Goal: Browse casually: Explore the website without a specific task or goal

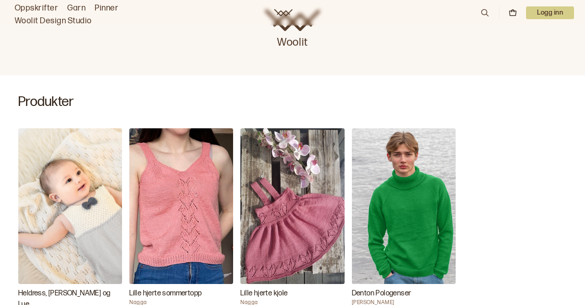
scroll to position [242, 0]
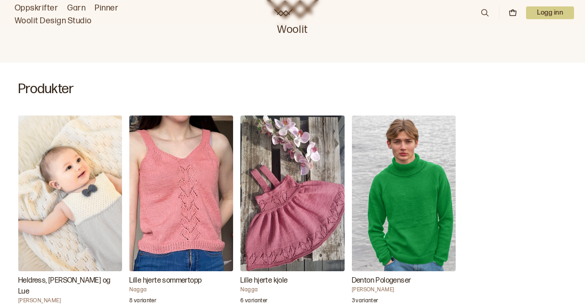
click at [308, 201] on img "Lille hjerte kjole" at bounding box center [292, 194] width 104 height 156
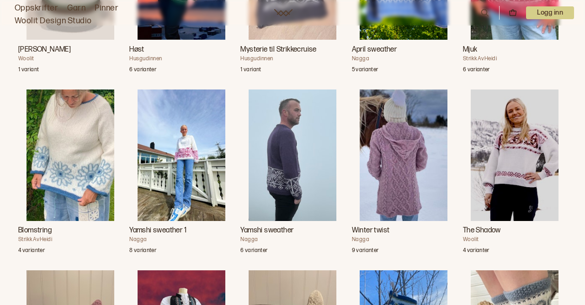
scroll to position [1216, 0]
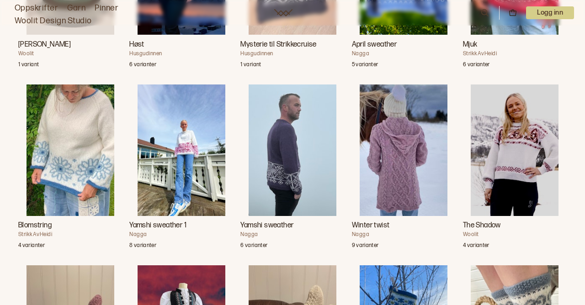
click at [416, 175] on img "Winter twist" at bounding box center [404, 151] width 88 height 132
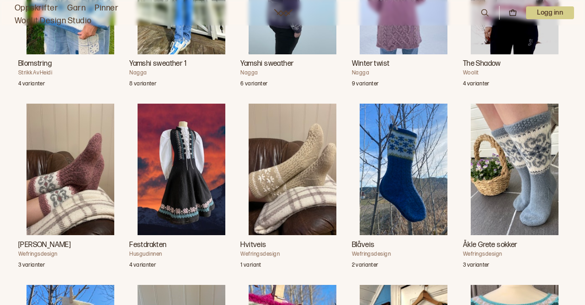
scroll to position [1403, 0]
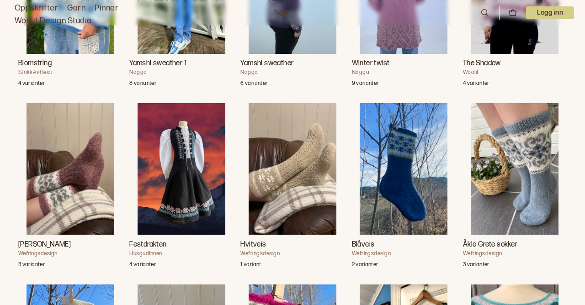
click at [192, 188] on img "Festdrakten" at bounding box center [182, 169] width 88 height 132
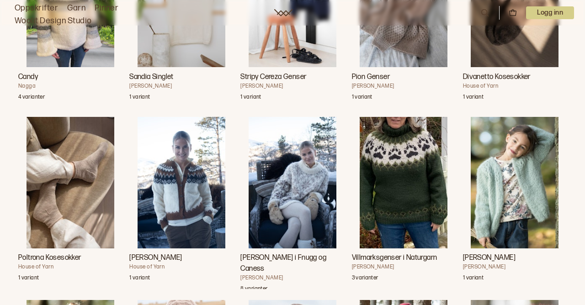
scroll to position [7020, 0]
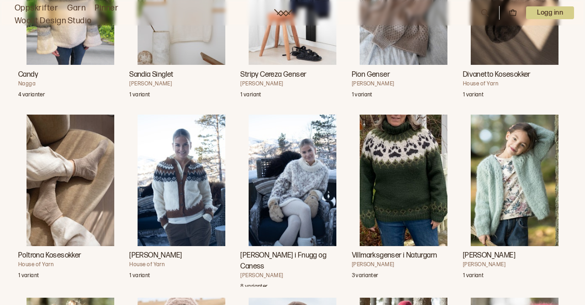
click at [422, 176] on img "Villmarksgenser i Naturgarn" at bounding box center [404, 181] width 88 height 132
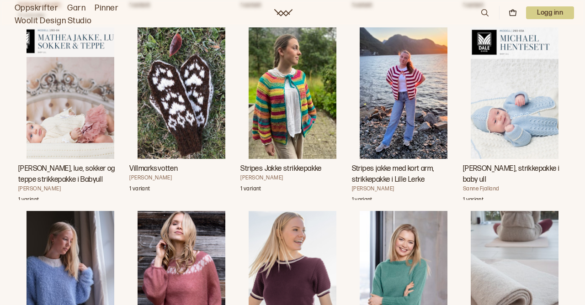
scroll to position [11112, 0]
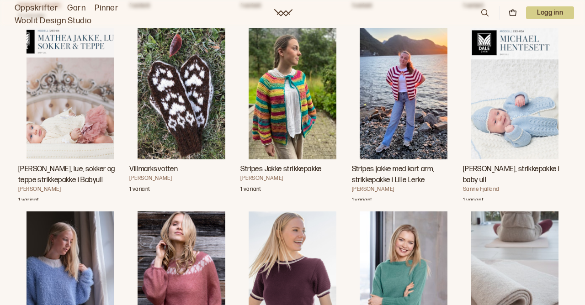
click at [520, 113] on img "Michael hentesett, strikkepakke i baby ull" at bounding box center [515, 94] width 88 height 132
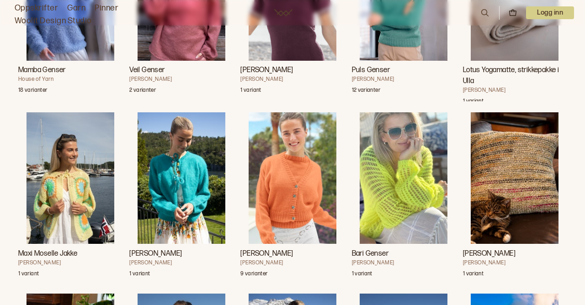
scroll to position [11340, 0]
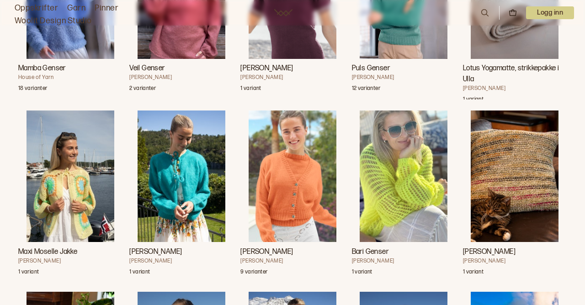
click at [168, 193] on img "Alsas Jakke" at bounding box center [182, 177] width 88 height 132
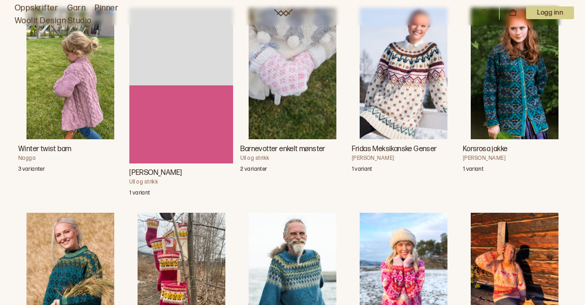
scroll to position [2016, 0]
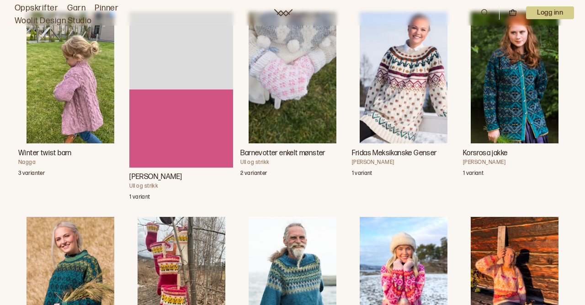
click at [66, 97] on img "Winter twist barn" at bounding box center [71, 78] width 88 height 132
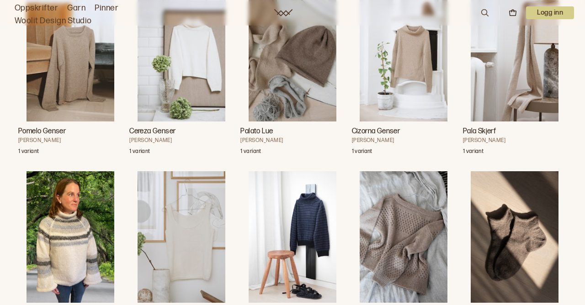
scroll to position [6639, 0]
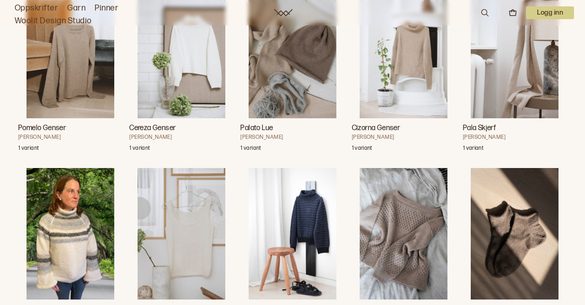
click at [406, 227] on img "Pion Genser" at bounding box center [404, 234] width 88 height 132
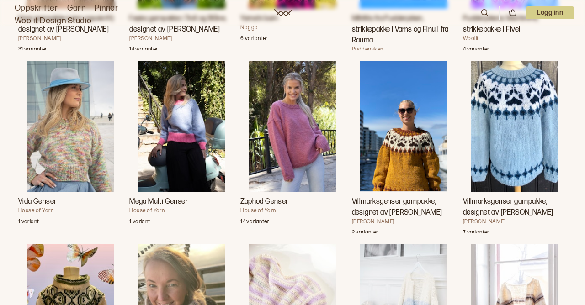
scroll to position [3296, 0]
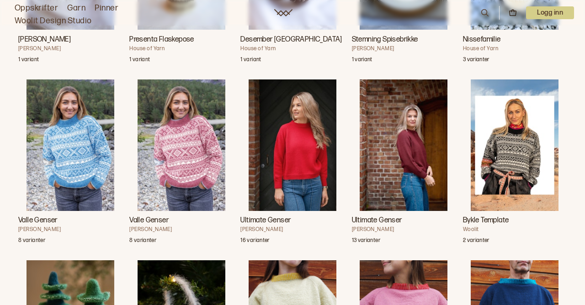
scroll to position [7813, 0]
